Goal: Transaction & Acquisition: Purchase product/service

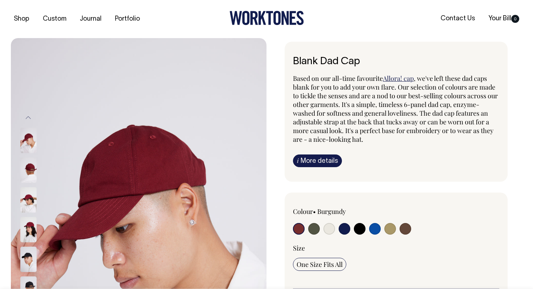
radio input "true"
select select "Black"
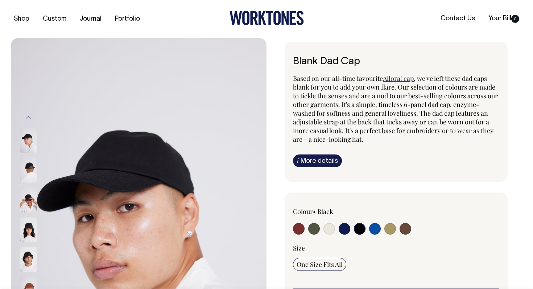
click at [331, 161] on link "i More details" at bounding box center [317, 160] width 49 height 13
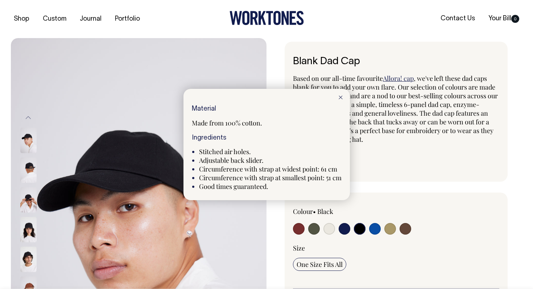
click at [270, 77] on div at bounding box center [266, 144] width 533 height 289
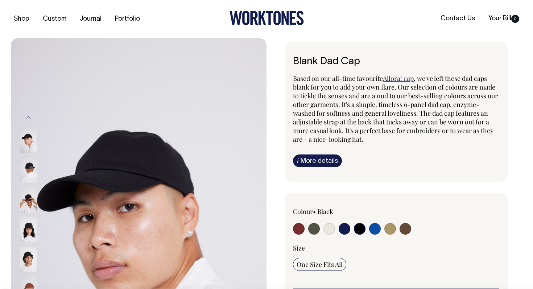
click at [275, 78] on div "Blank Dad Cap Based on our all-time favourite Allora! cap , we've left these da…" at bounding box center [394, 277] width 256 height 470
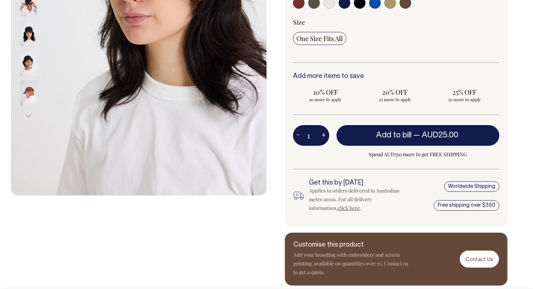
scroll to position [226, 0]
click at [200, 227] on div at bounding box center [139, 48] width 256 height 473
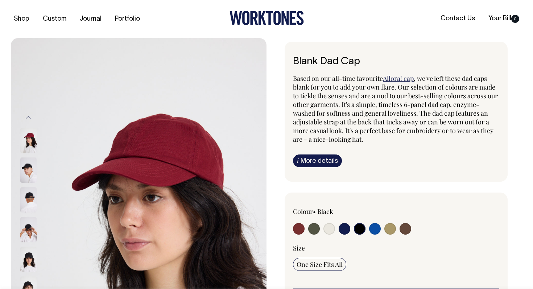
scroll to position [0, 0]
click at [304, 33] on div "Shop Custom Journal Portfolio Contact Us Your Bill 0" at bounding box center [266, 19] width 533 height 38
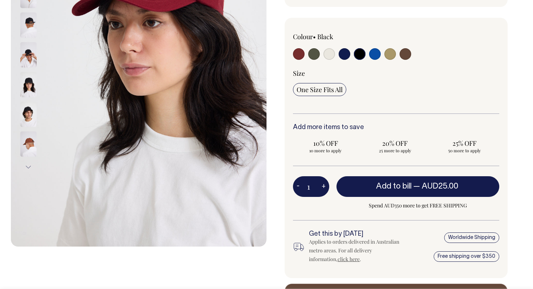
scroll to position [175, 0]
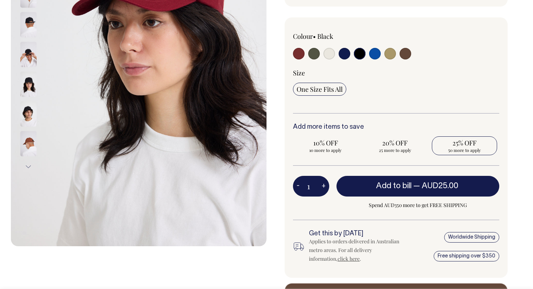
click at [447, 143] on span "25% OFF" at bounding box center [464, 142] width 58 height 9
click at [447, 143] on input "25% OFF 50 more to apply" at bounding box center [464, 145] width 65 height 19
radio input "true"
type input "50"
radio input "true"
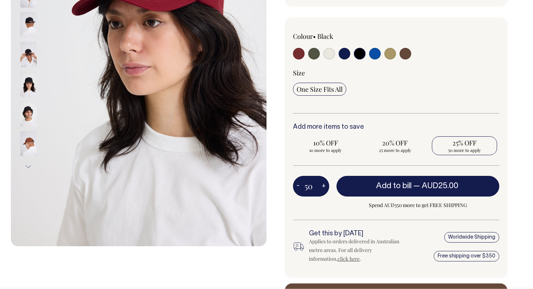
select select
type input "50"
click at [409, 142] on span "20% OFF" at bounding box center [395, 142] width 58 height 9
click at [409, 142] on input "20% OFF Requirement met" at bounding box center [394, 145] width 65 height 19
radio input "true"
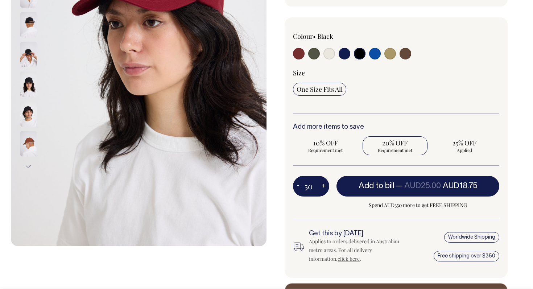
type input "25"
radio input "true"
radio input "false"
select select
type input "25"
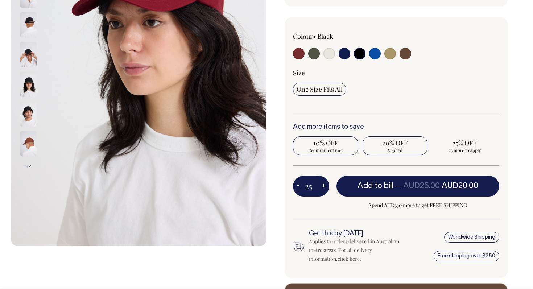
click at [340, 141] on span "10% OFF" at bounding box center [326, 142] width 58 height 9
click at [340, 141] on input "10% OFF Requirement met" at bounding box center [325, 145] width 65 height 19
radio input "true"
type input "10"
radio input "true"
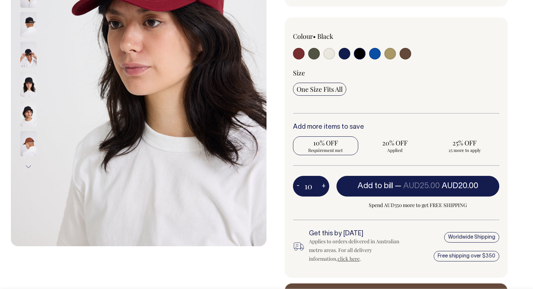
radio input "false"
select select
type input "10"
click at [391, 141] on span "20% OFF" at bounding box center [395, 142] width 58 height 9
click at [391, 141] on input "20% OFF 15 more to apply" at bounding box center [394, 145] width 65 height 19
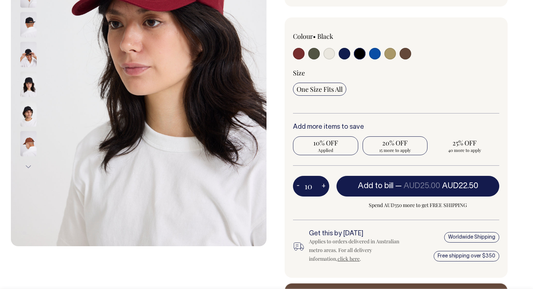
radio input "true"
type input "25"
radio input "false"
radio input "true"
select select
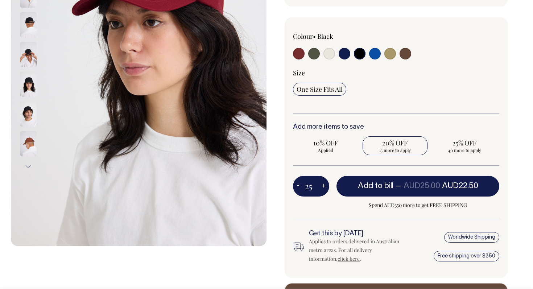
type input "25"
click at [443, 149] on span "25 more to apply" at bounding box center [464, 150] width 58 height 6
click at [443, 149] on input "25% OFF 25 more to apply" at bounding box center [464, 145] width 65 height 19
radio input "true"
type input "50"
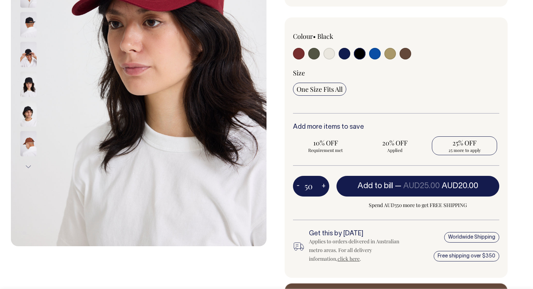
radio input "false"
radio input "true"
select select
type input "50"
click at [415, 149] on span "Requirement met" at bounding box center [395, 150] width 58 height 6
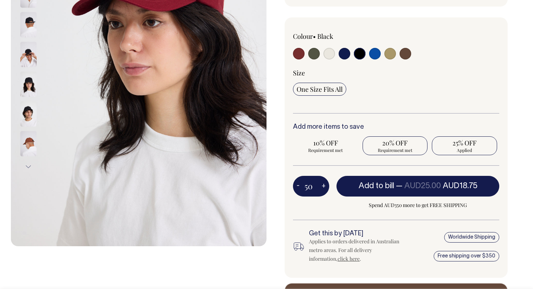
click at [415, 149] on input "20% OFF Requirement met" at bounding box center [394, 145] width 65 height 19
radio input "true"
type input "25"
radio input "true"
radio input "false"
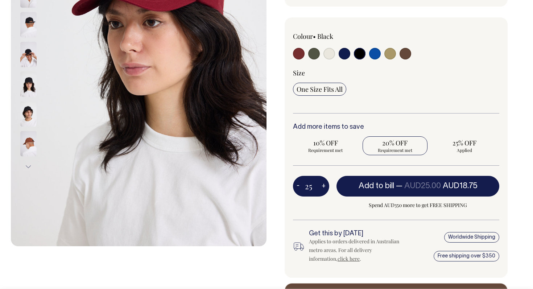
select select
type input "25"
click at [447, 149] on span "25 more to apply" at bounding box center [464, 150] width 58 height 6
click at [447, 149] on input "25% OFF 25 more to apply" at bounding box center [464, 145] width 65 height 19
radio input "true"
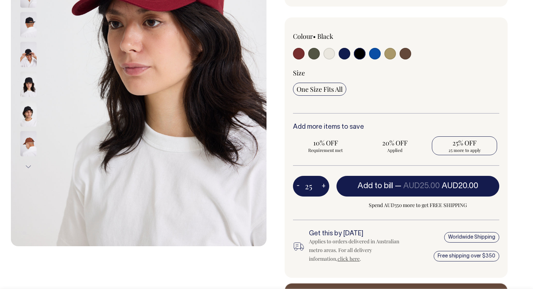
type input "50"
radio input "false"
radio input "true"
select select
type input "50"
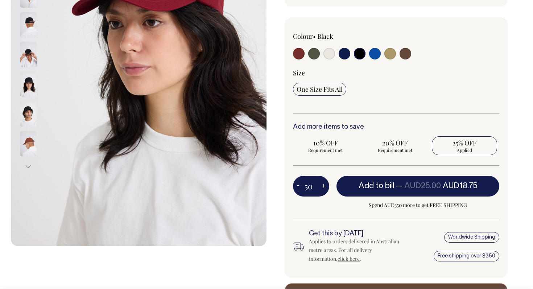
click at [439, 116] on div "Colour • Black" at bounding box center [396, 147] width 223 height 261
